Goal: Use online tool/utility: Utilize a website feature to perform a specific function

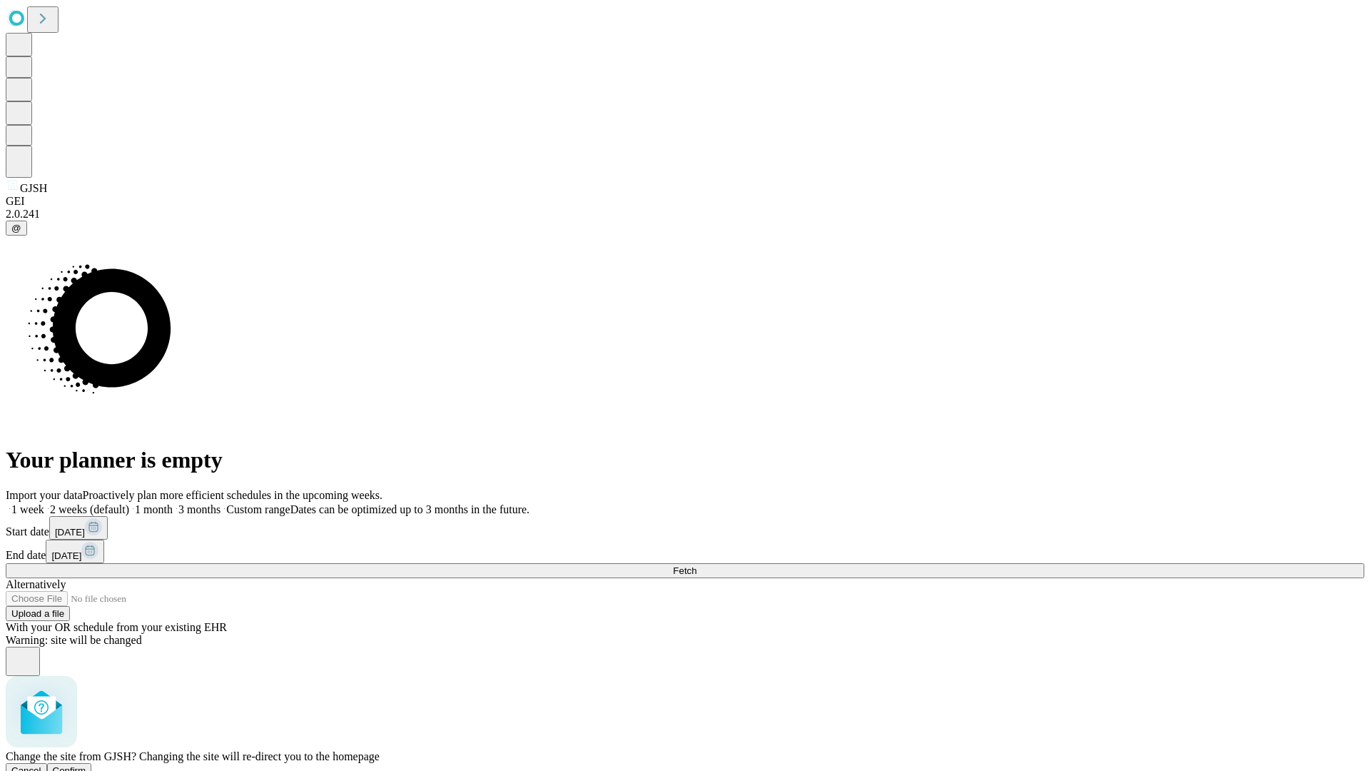
click at [86, 765] on span "Confirm" at bounding box center [70, 770] width 34 height 11
click at [44, 503] on label "1 week" at bounding box center [25, 509] width 39 height 12
click at [696, 565] on span "Fetch" at bounding box center [685, 570] width 24 height 11
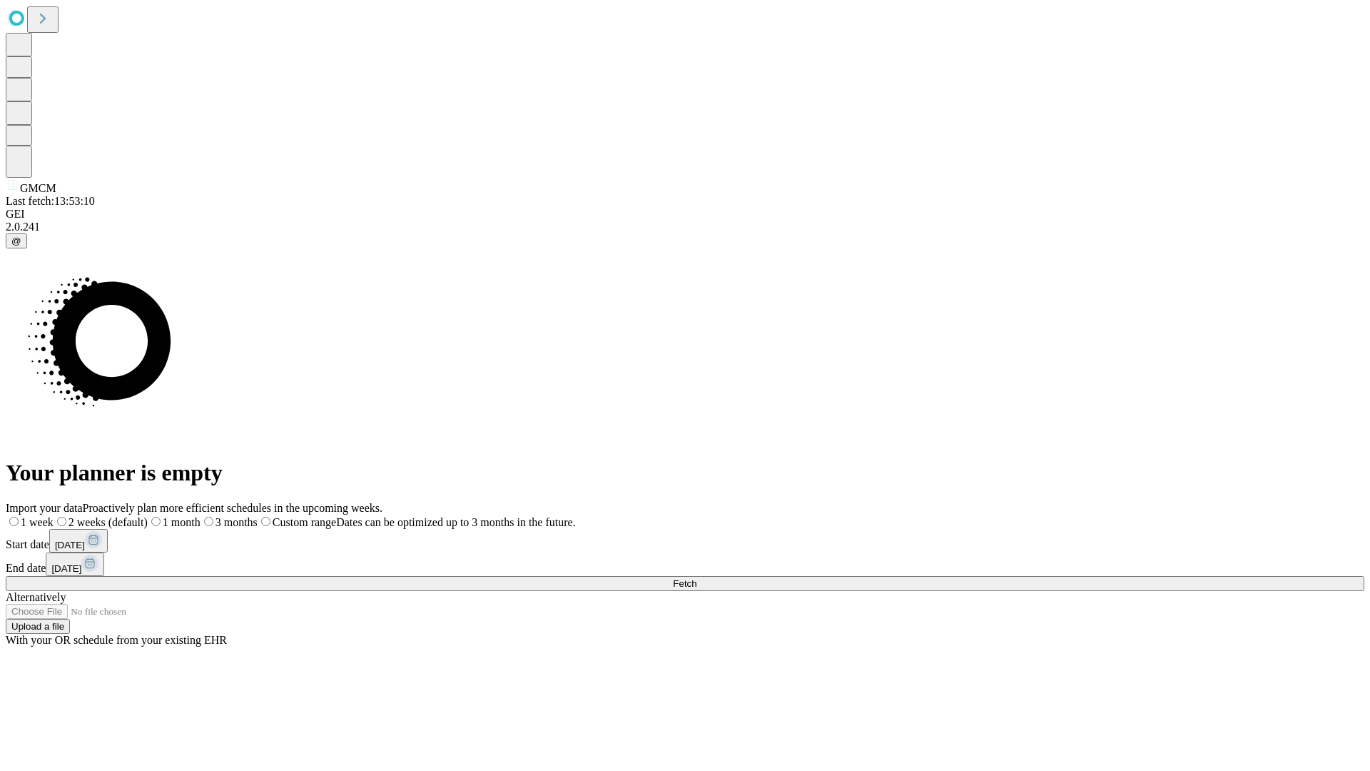
click at [54, 516] on label "1 week" at bounding box center [30, 522] width 48 height 12
click at [696, 578] on span "Fetch" at bounding box center [685, 583] width 24 height 11
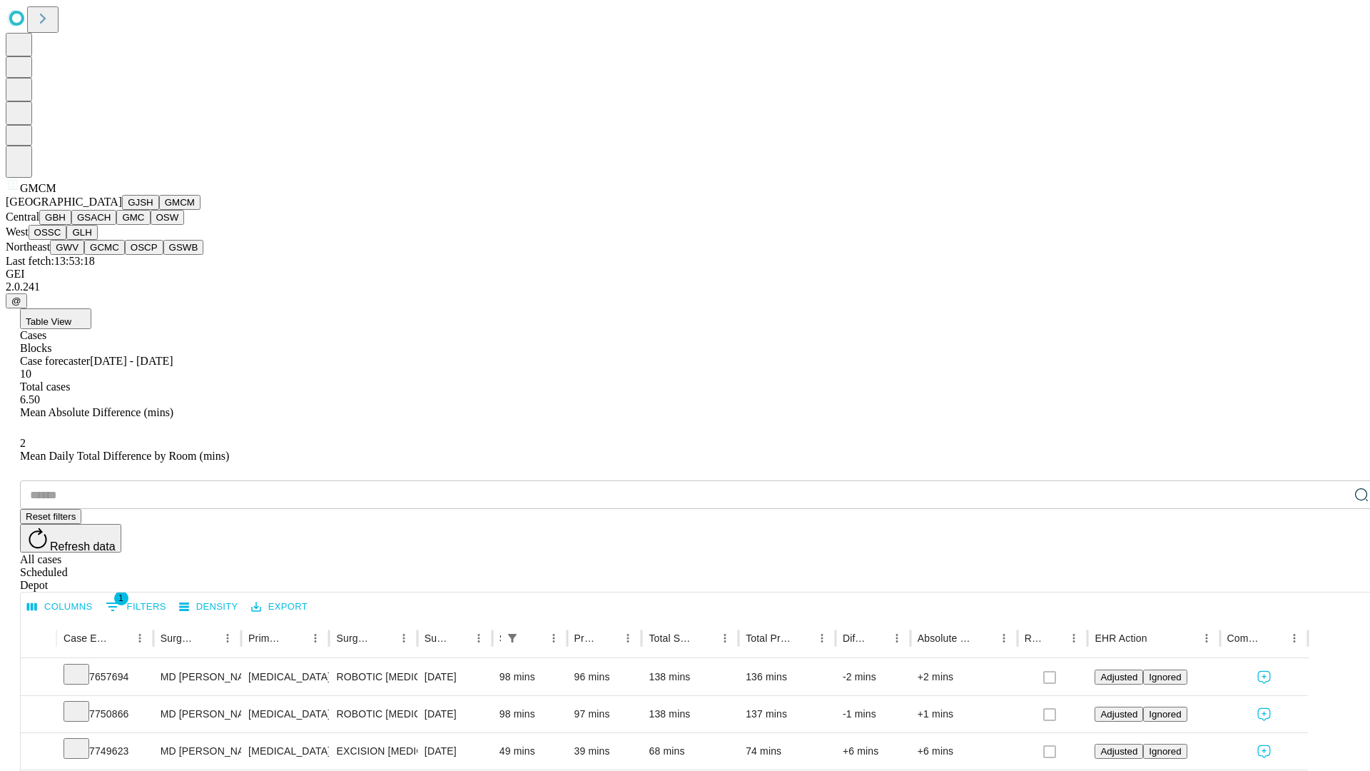
click at [71, 225] on button "GBH" at bounding box center [55, 217] width 32 height 15
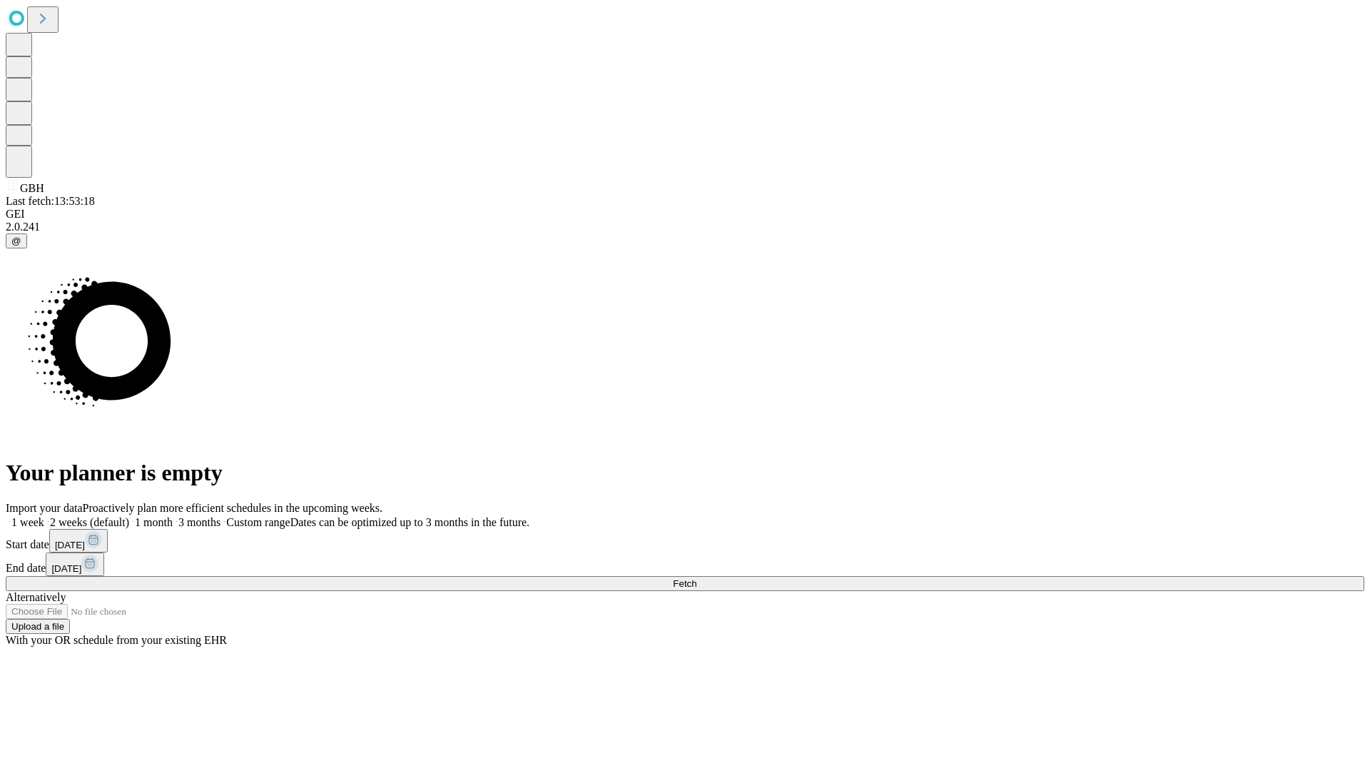
click at [44, 516] on label "1 week" at bounding box center [25, 522] width 39 height 12
click at [696, 578] on span "Fetch" at bounding box center [685, 583] width 24 height 11
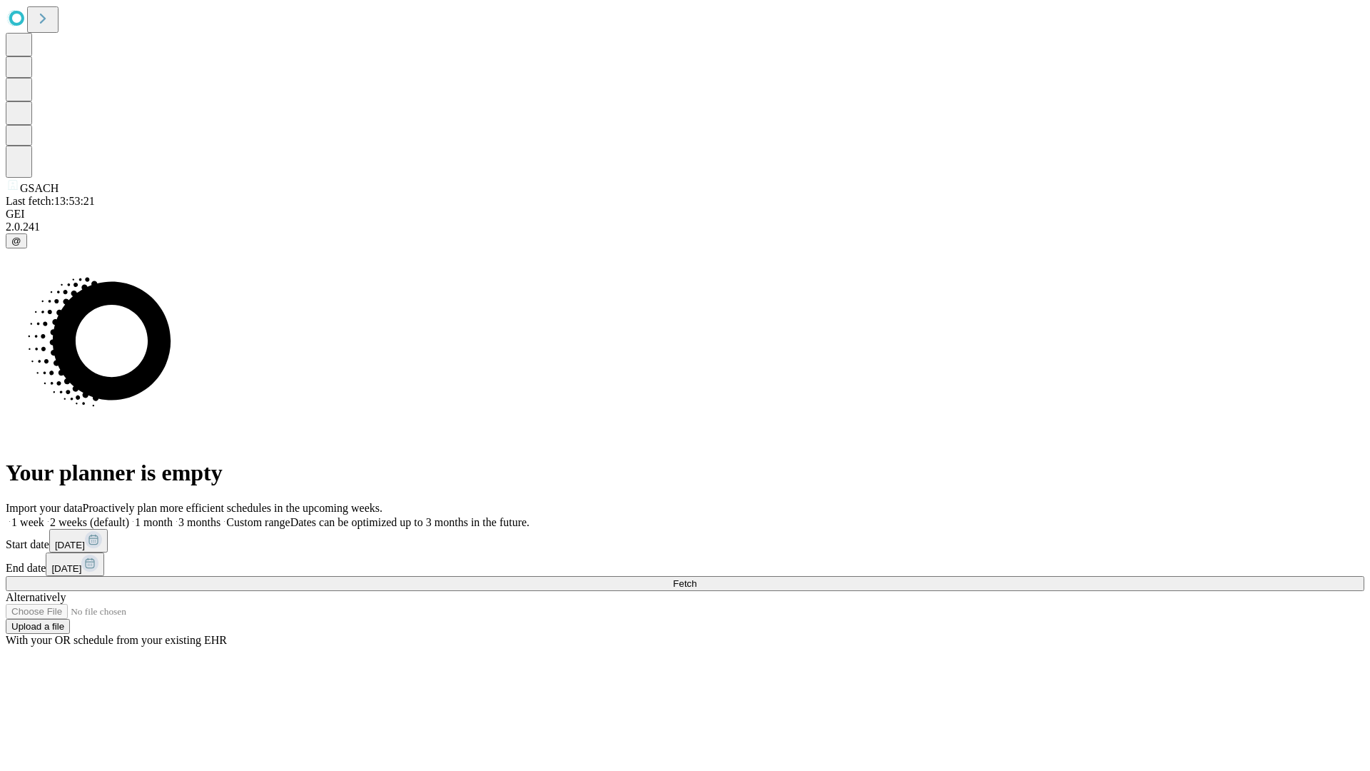
click at [44, 516] on label "1 week" at bounding box center [25, 522] width 39 height 12
click at [696, 578] on span "Fetch" at bounding box center [685, 583] width 24 height 11
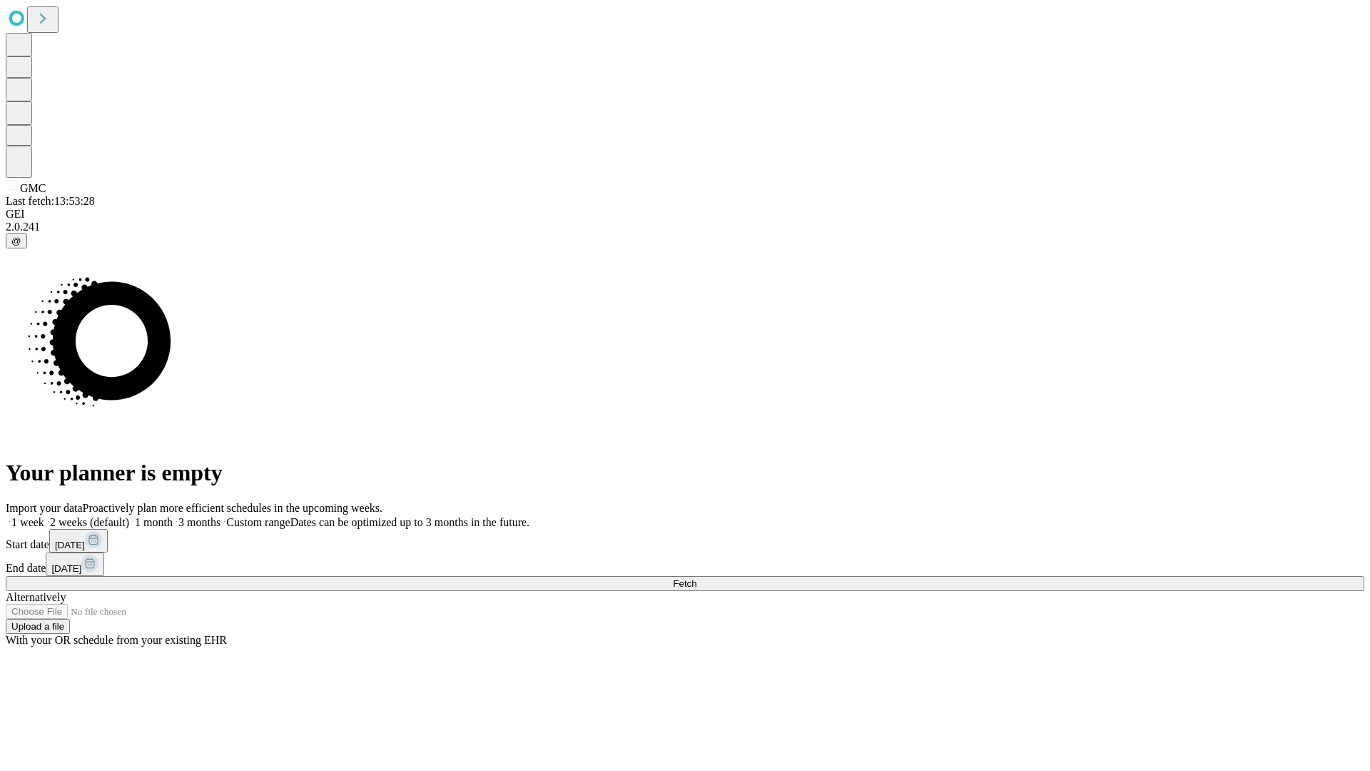
click at [696, 578] on span "Fetch" at bounding box center [685, 583] width 24 height 11
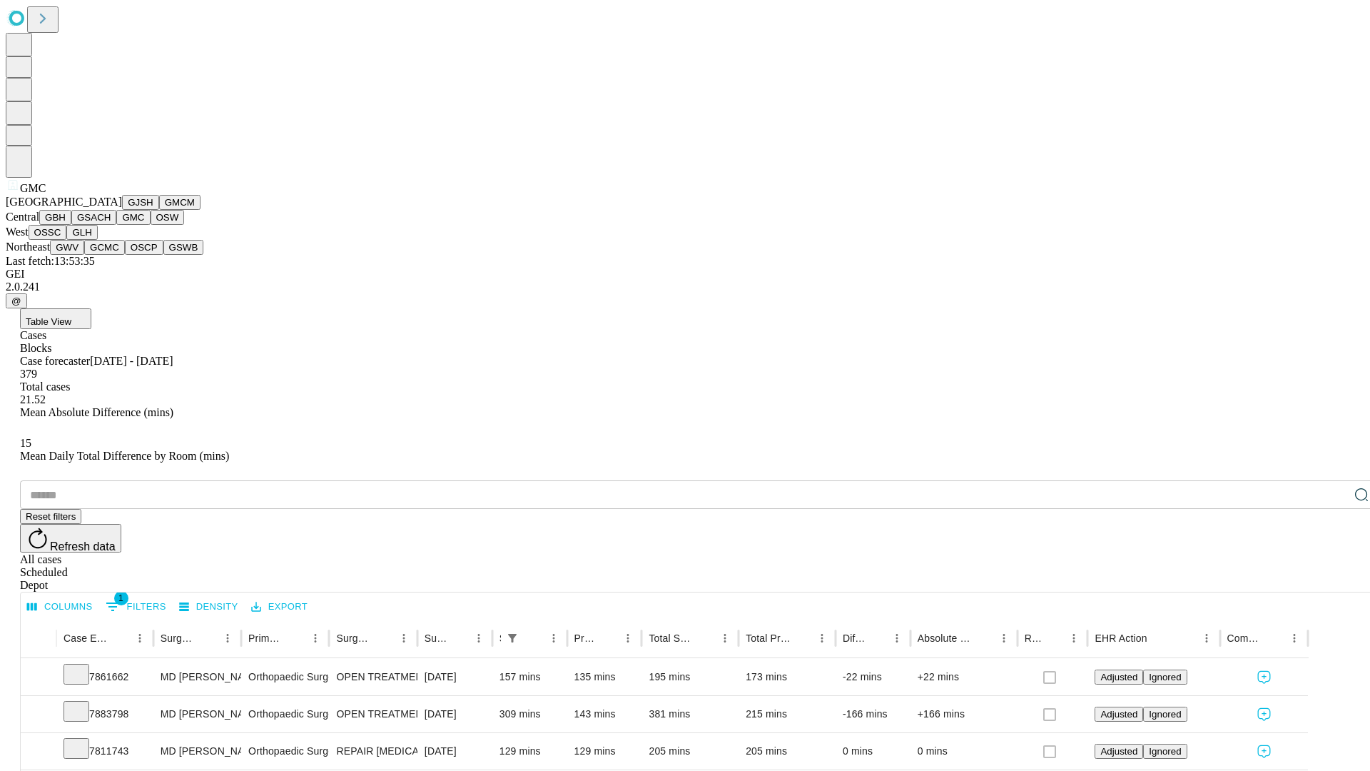
click at [151, 225] on button "OSW" at bounding box center [168, 217] width 34 height 15
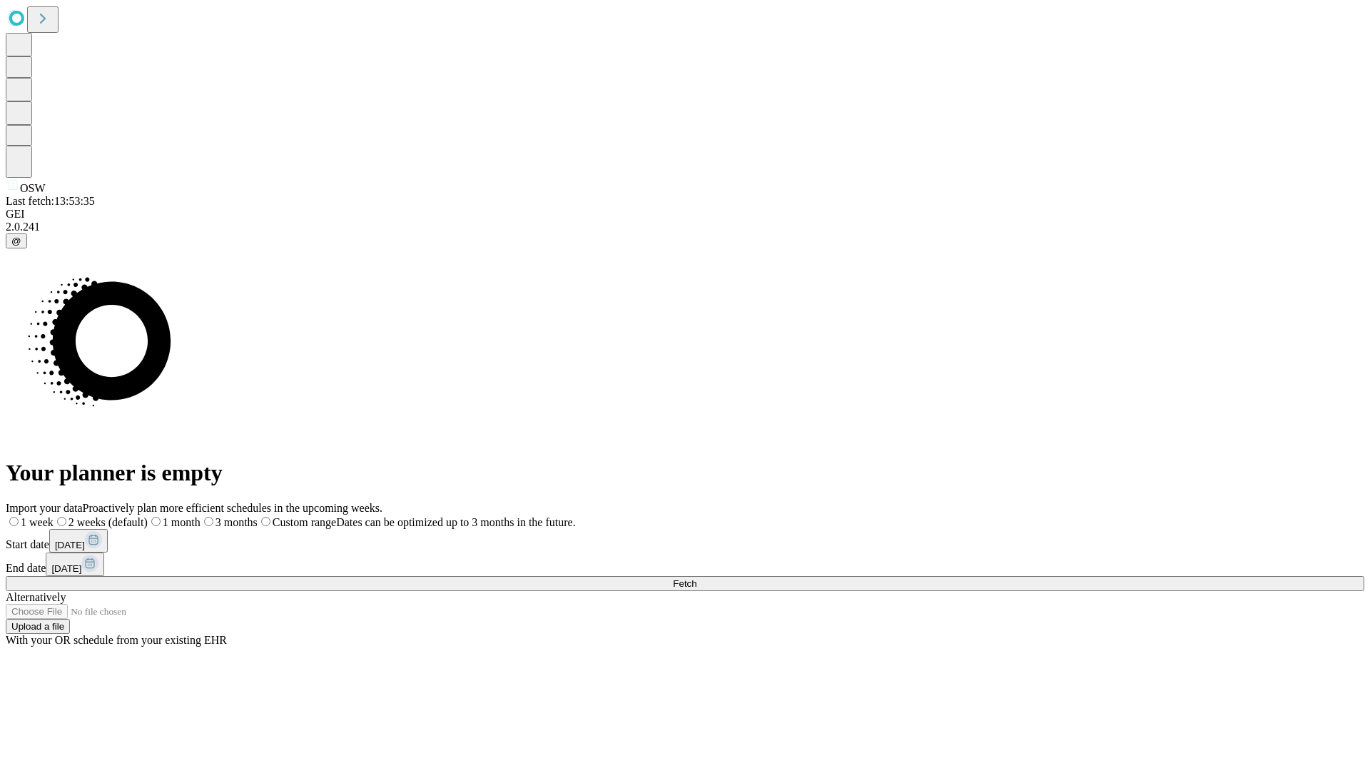
click at [54, 516] on label "1 week" at bounding box center [30, 522] width 48 height 12
click at [696, 578] on span "Fetch" at bounding box center [685, 583] width 24 height 11
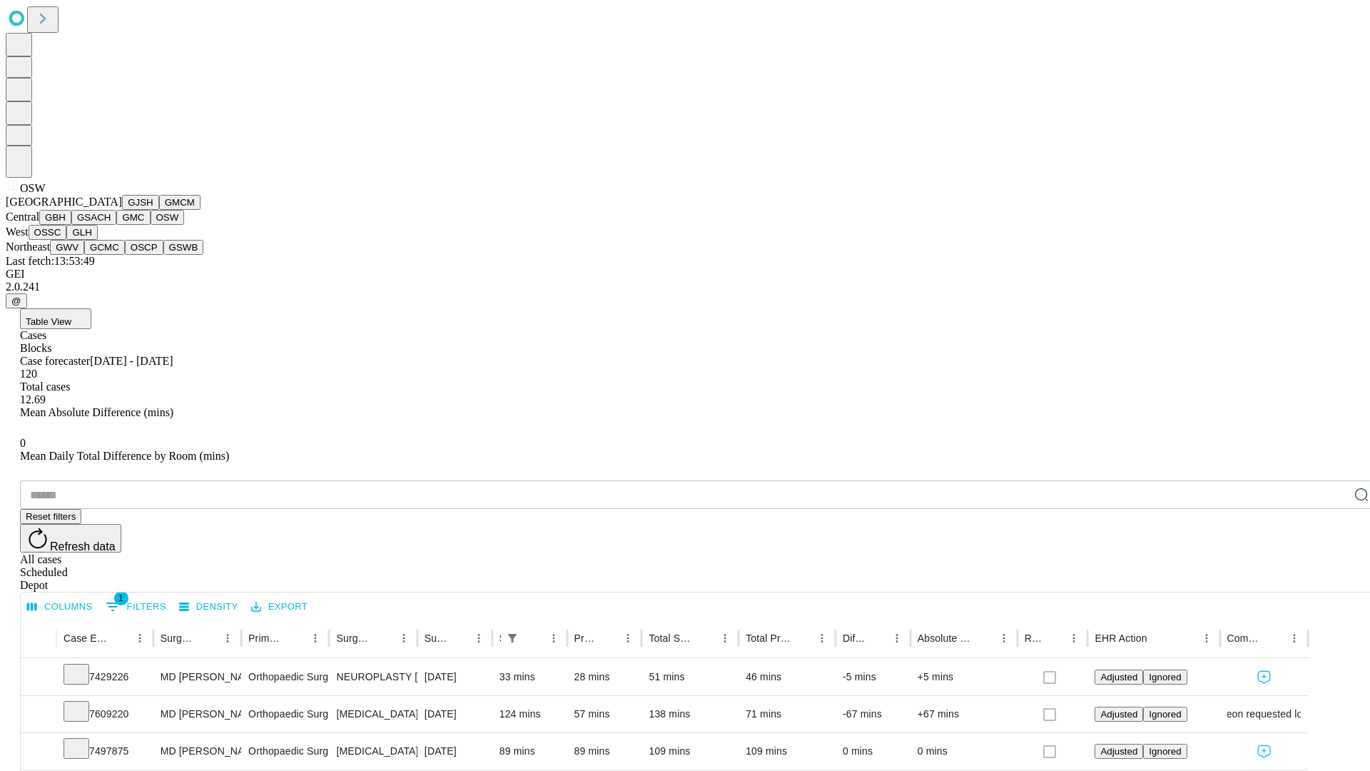
click at [67, 240] on button "OSSC" at bounding box center [48, 232] width 39 height 15
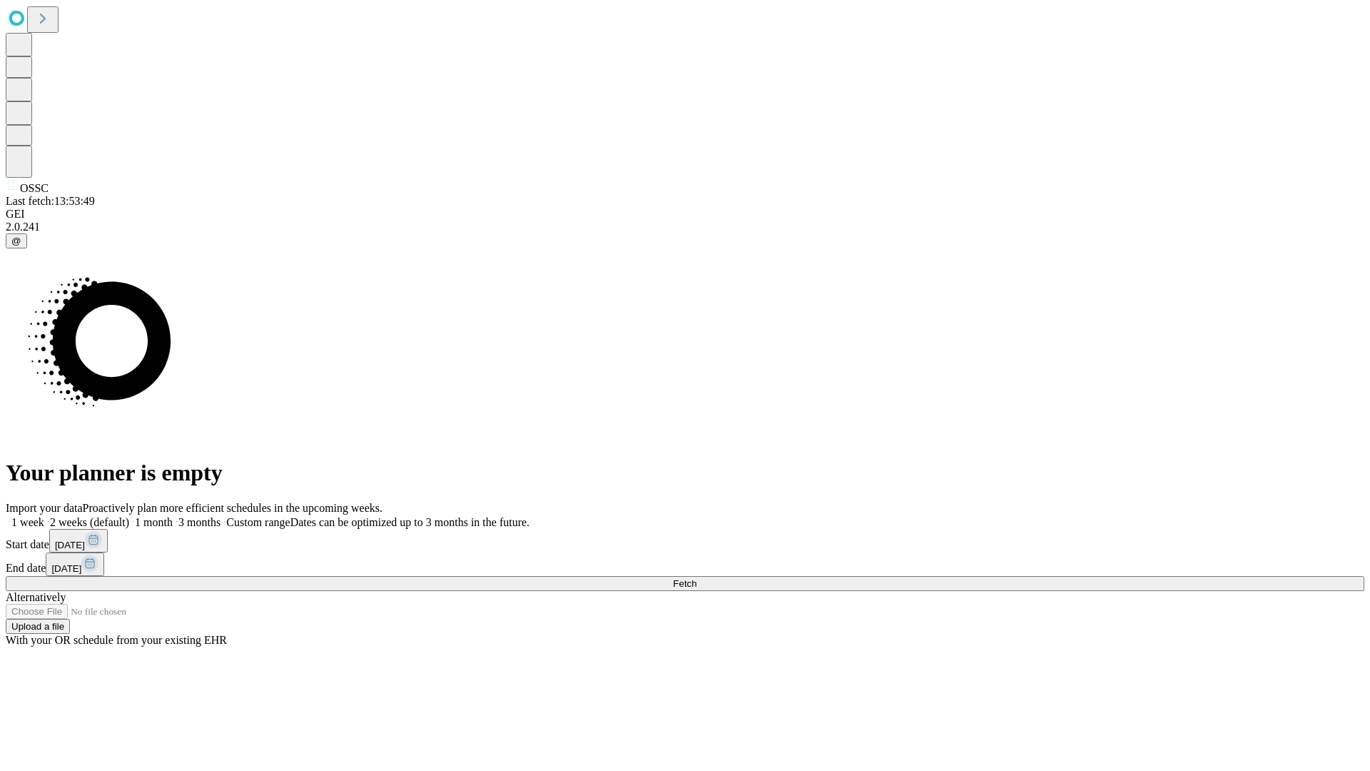
click at [44, 516] on label "1 week" at bounding box center [25, 522] width 39 height 12
click at [696, 578] on span "Fetch" at bounding box center [685, 583] width 24 height 11
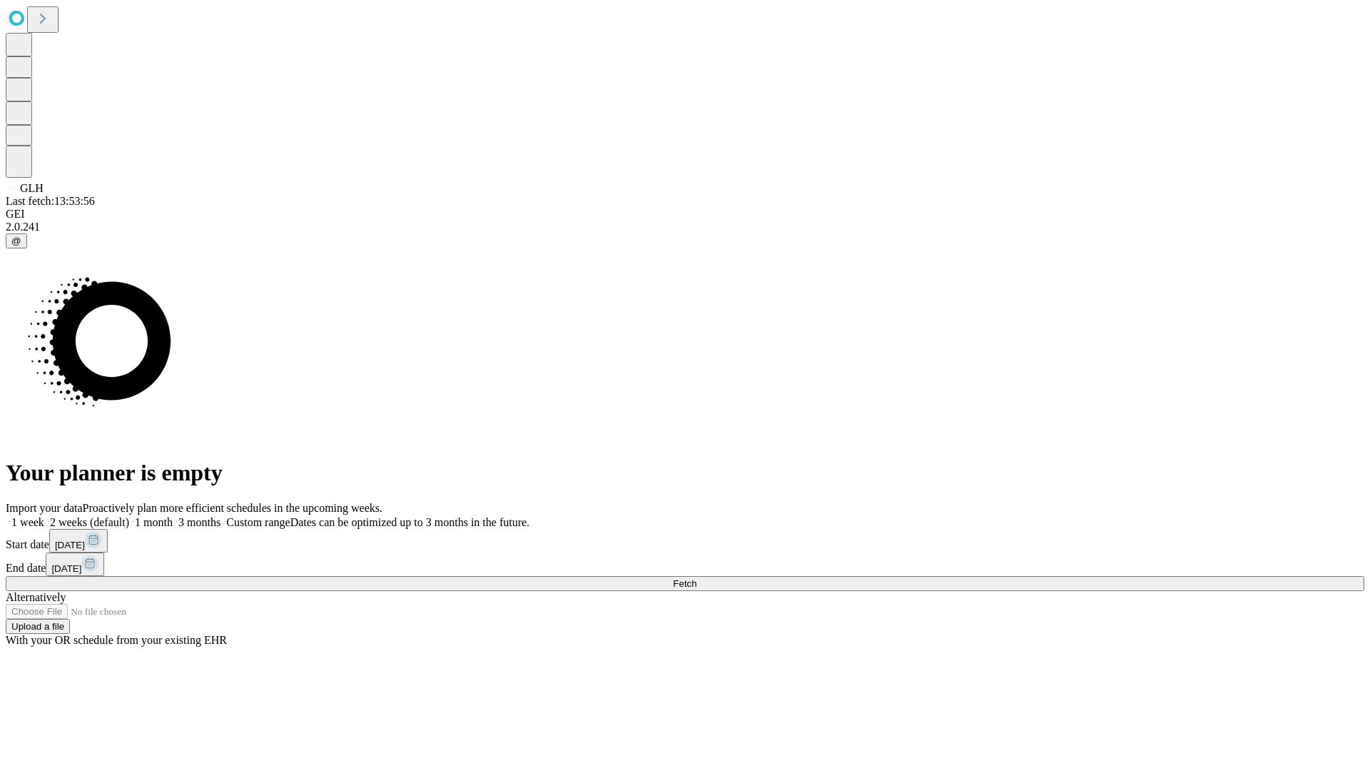
click at [44, 516] on label "1 week" at bounding box center [25, 522] width 39 height 12
click at [696, 578] on span "Fetch" at bounding box center [685, 583] width 24 height 11
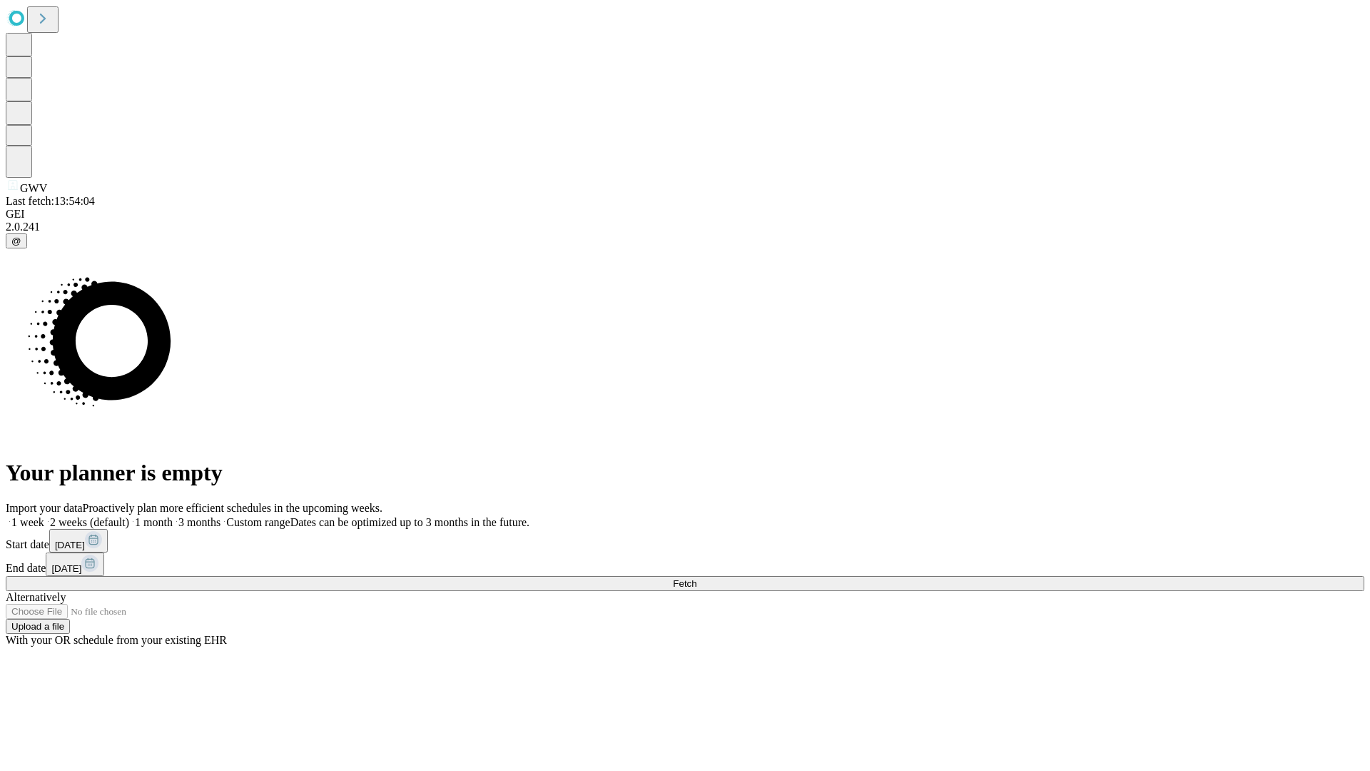
click at [44, 516] on label "1 week" at bounding box center [25, 522] width 39 height 12
click at [696, 578] on span "Fetch" at bounding box center [685, 583] width 24 height 11
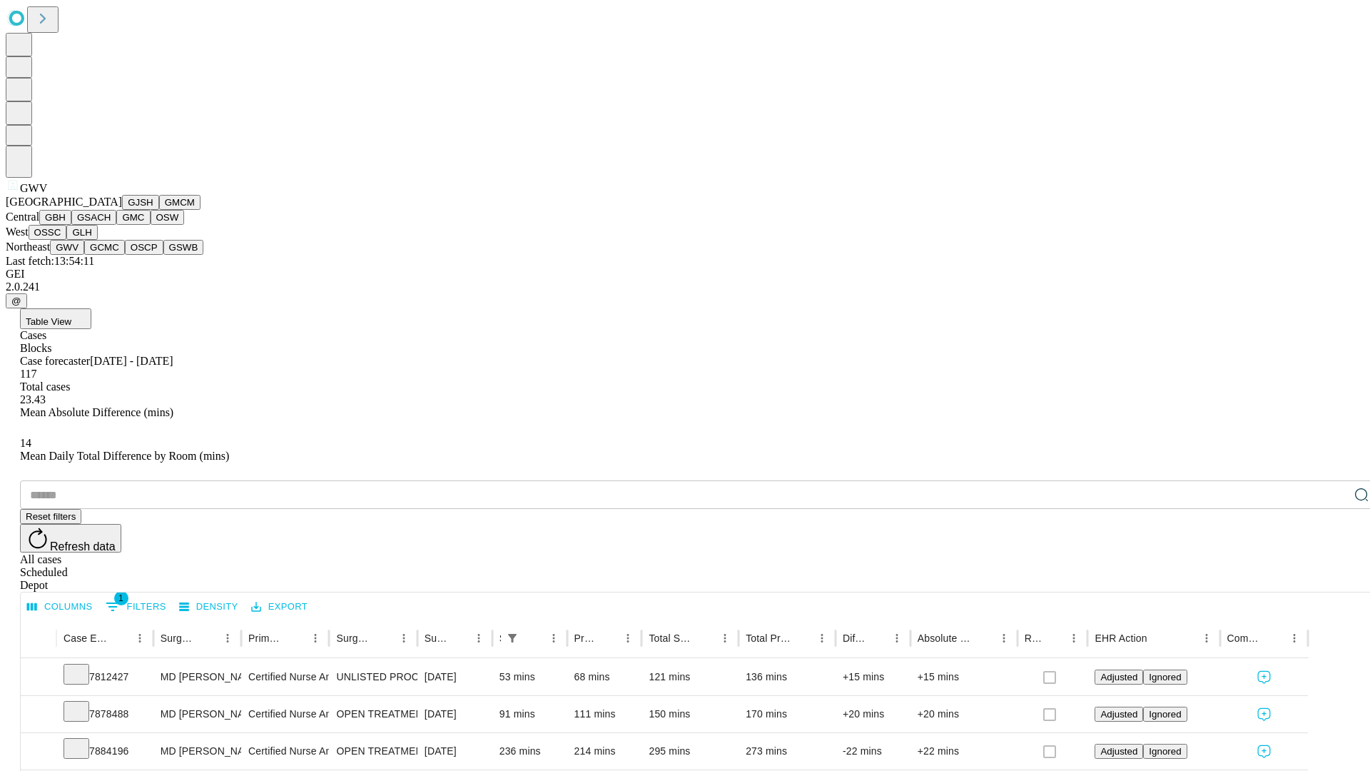
click at [111, 255] on button "GCMC" at bounding box center [104, 247] width 41 height 15
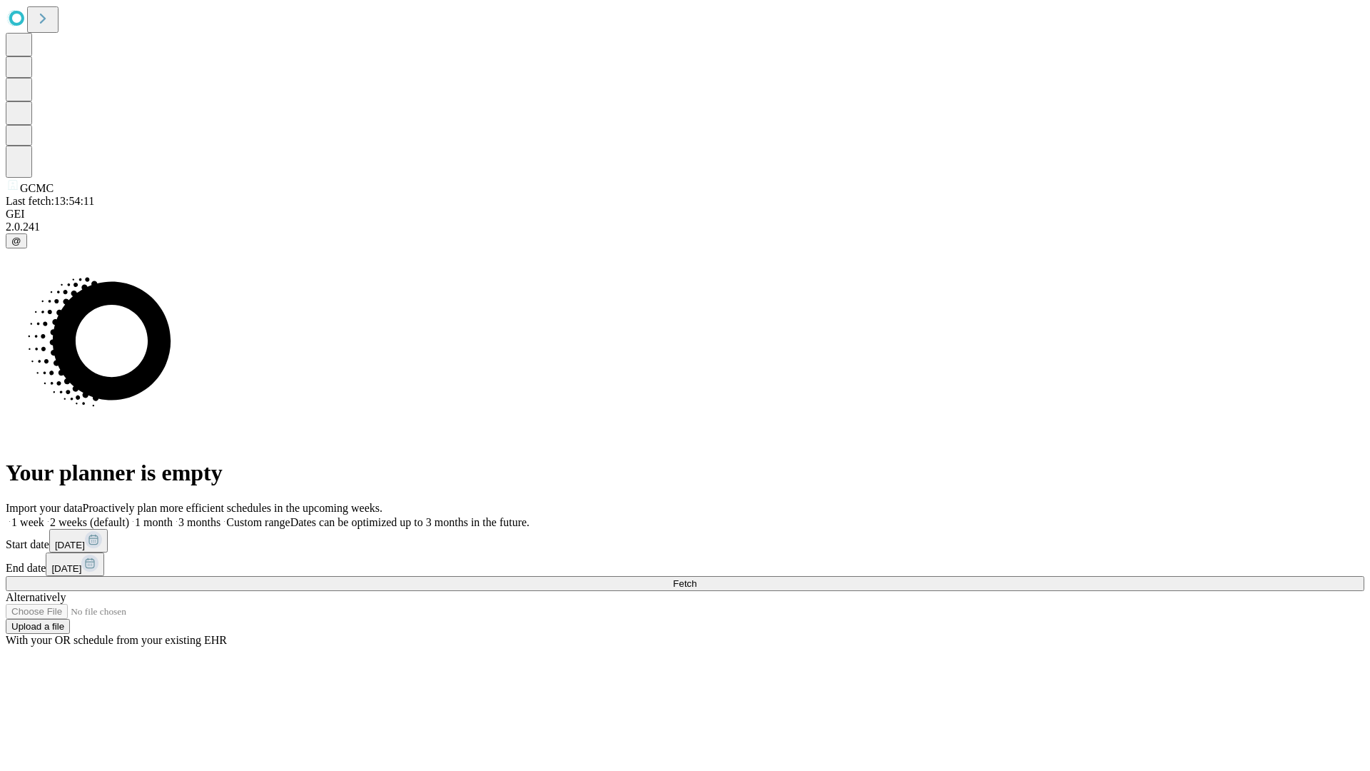
click at [44, 516] on label "1 week" at bounding box center [25, 522] width 39 height 12
click at [696, 578] on span "Fetch" at bounding box center [685, 583] width 24 height 11
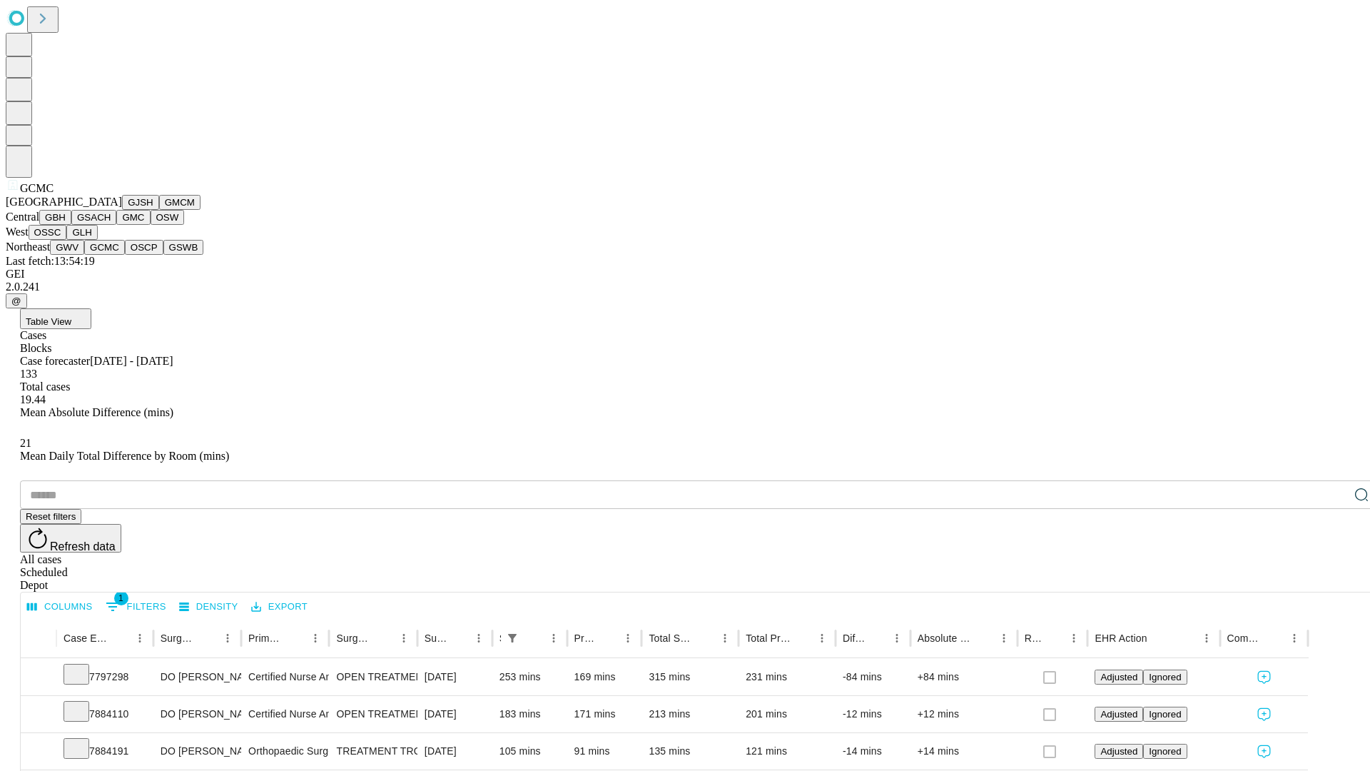
click at [125, 255] on button "OSCP" at bounding box center [144, 247] width 39 height 15
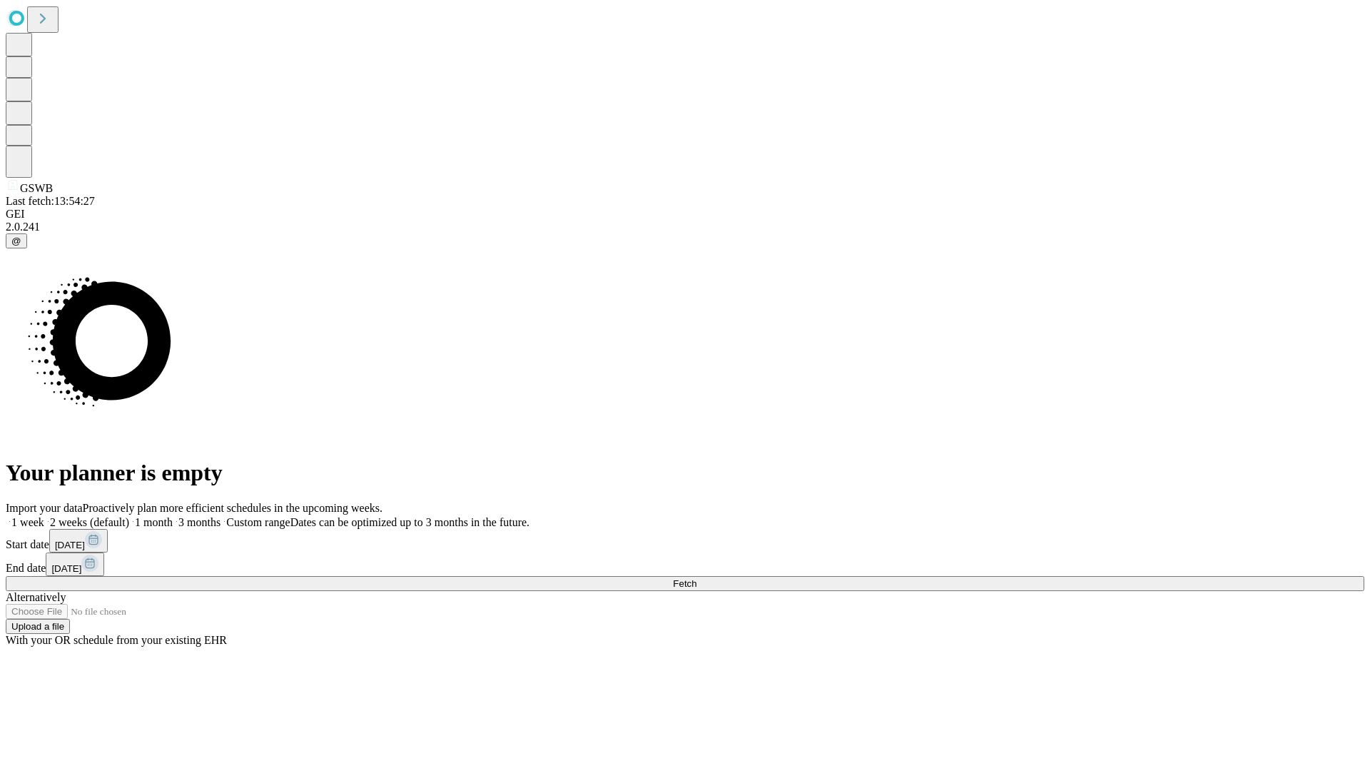
click at [44, 516] on label "1 week" at bounding box center [25, 522] width 39 height 12
click at [696, 578] on span "Fetch" at bounding box center [685, 583] width 24 height 11
